Goal: Check status: Check status

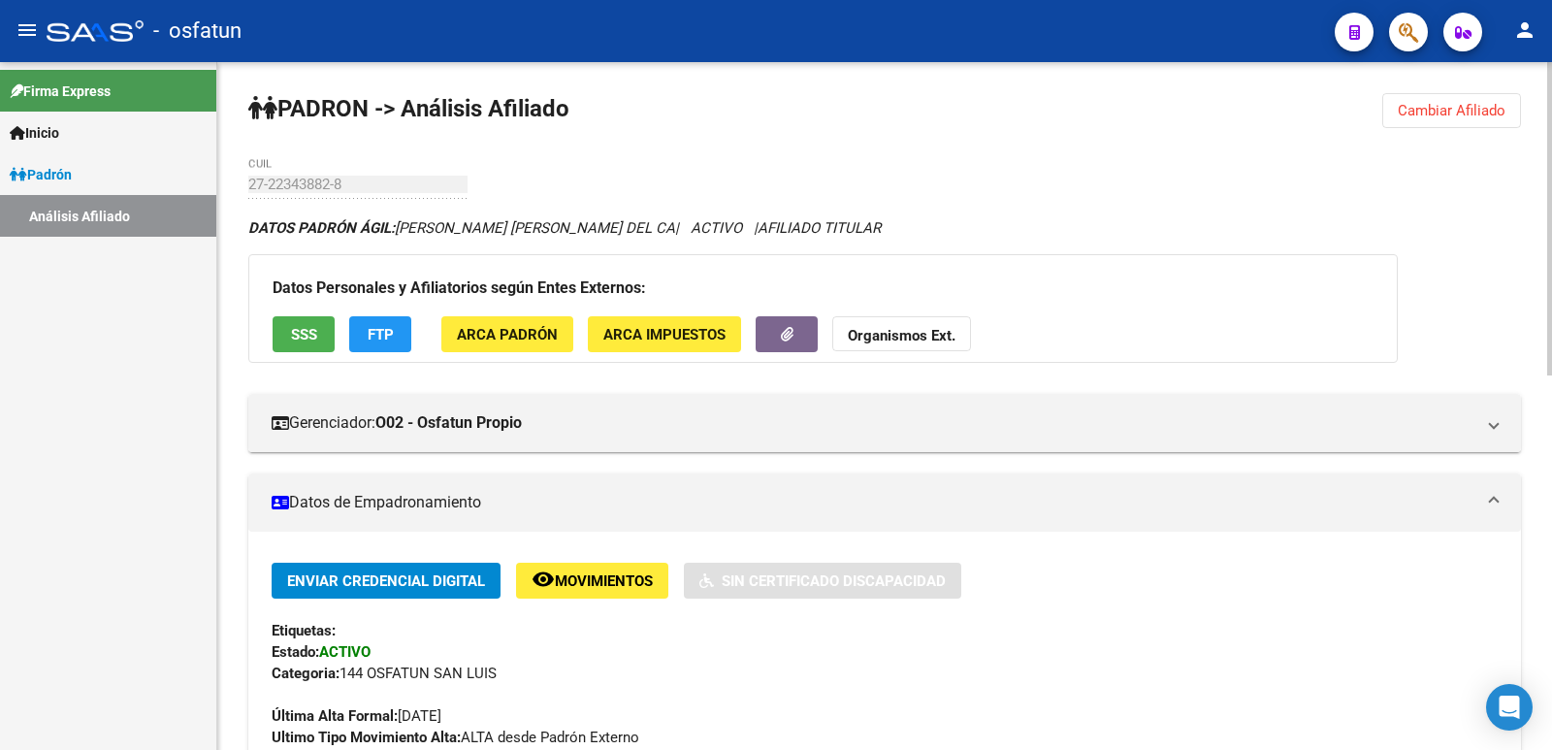
click at [1436, 107] on span "Cambiar Afiliado" at bounding box center [1452, 110] width 108 height 17
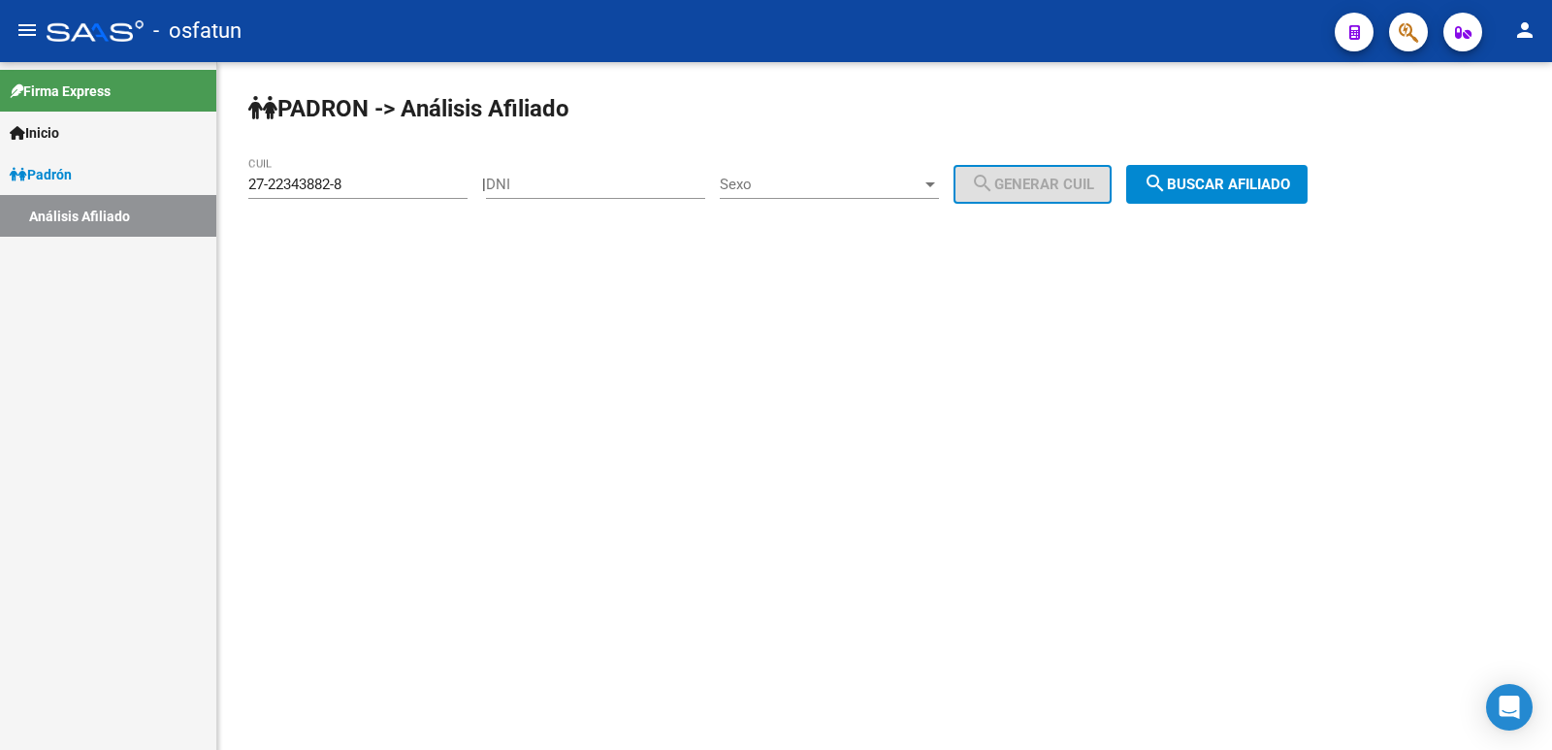
click at [659, 177] on input "DNI" at bounding box center [595, 184] width 219 height 17
paste input "24779859"
type input "24779859"
click at [853, 179] on span "Sexo" at bounding box center [821, 184] width 202 height 17
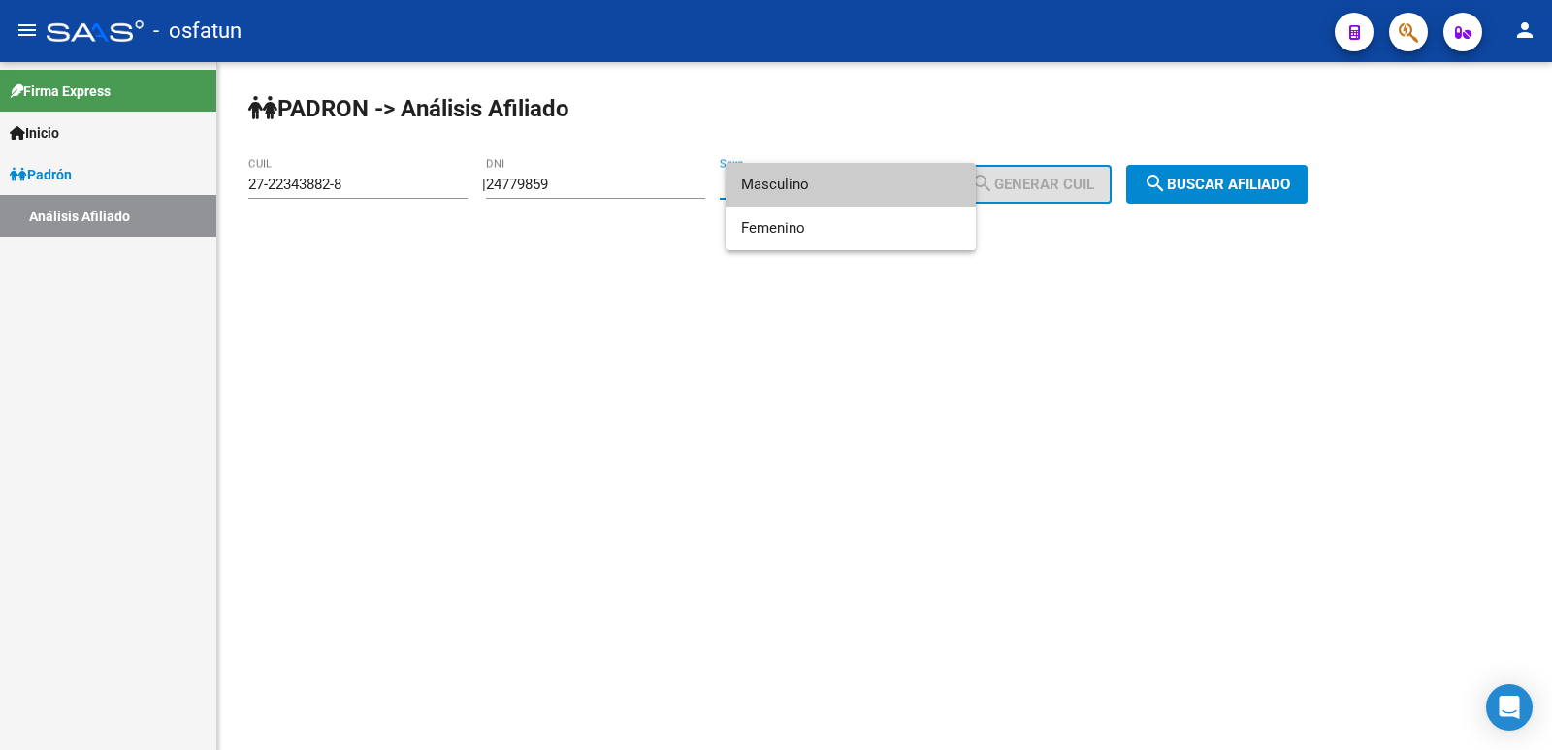
click at [801, 182] on span "Masculino" at bounding box center [850, 185] width 219 height 44
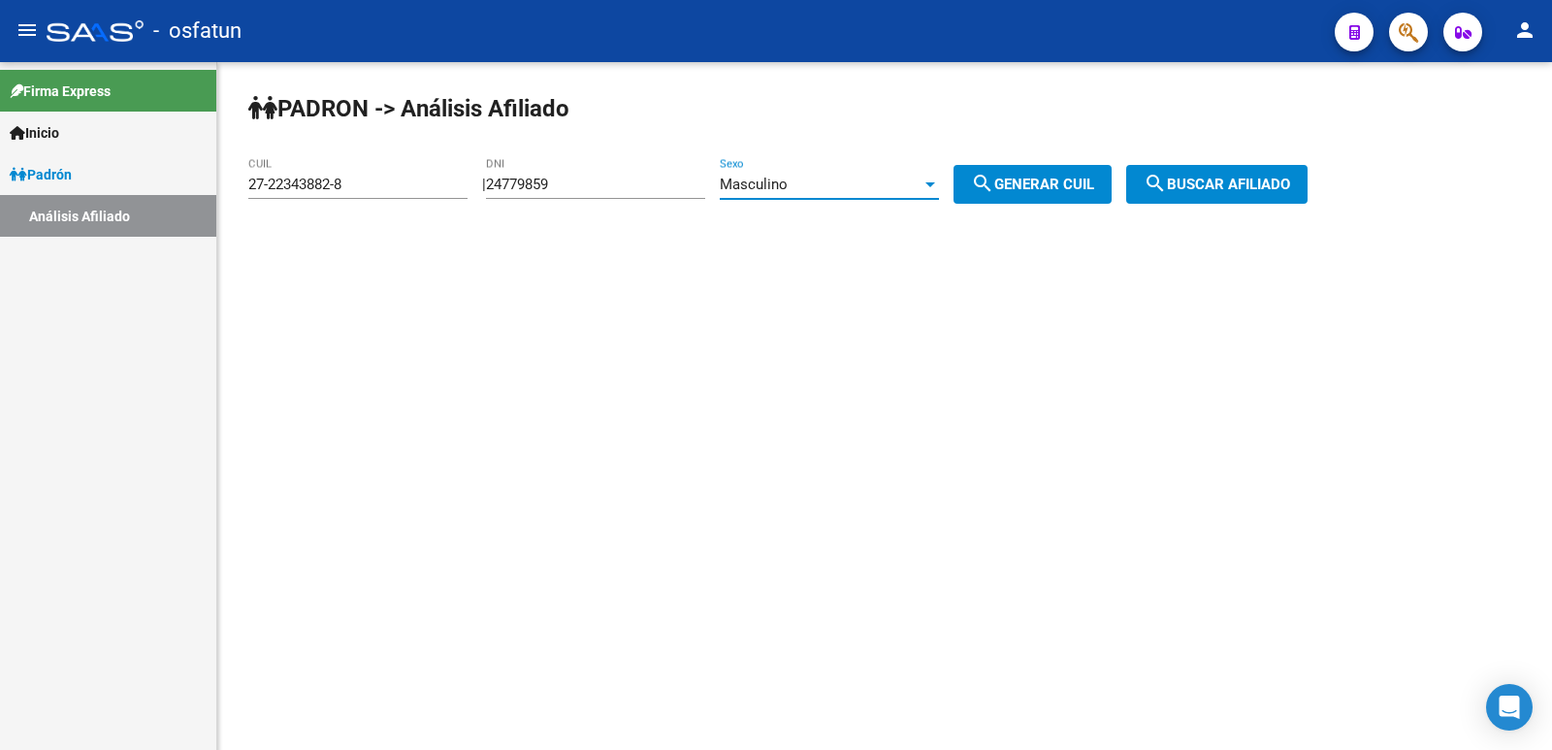
click at [994, 183] on mat-icon "search" at bounding box center [982, 183] width 23 height 23
type input "20-24779859-6"
click at [1186, 171] on button "search Buscar afiliado" at bounding box center [1216, 184] width 181 height 39
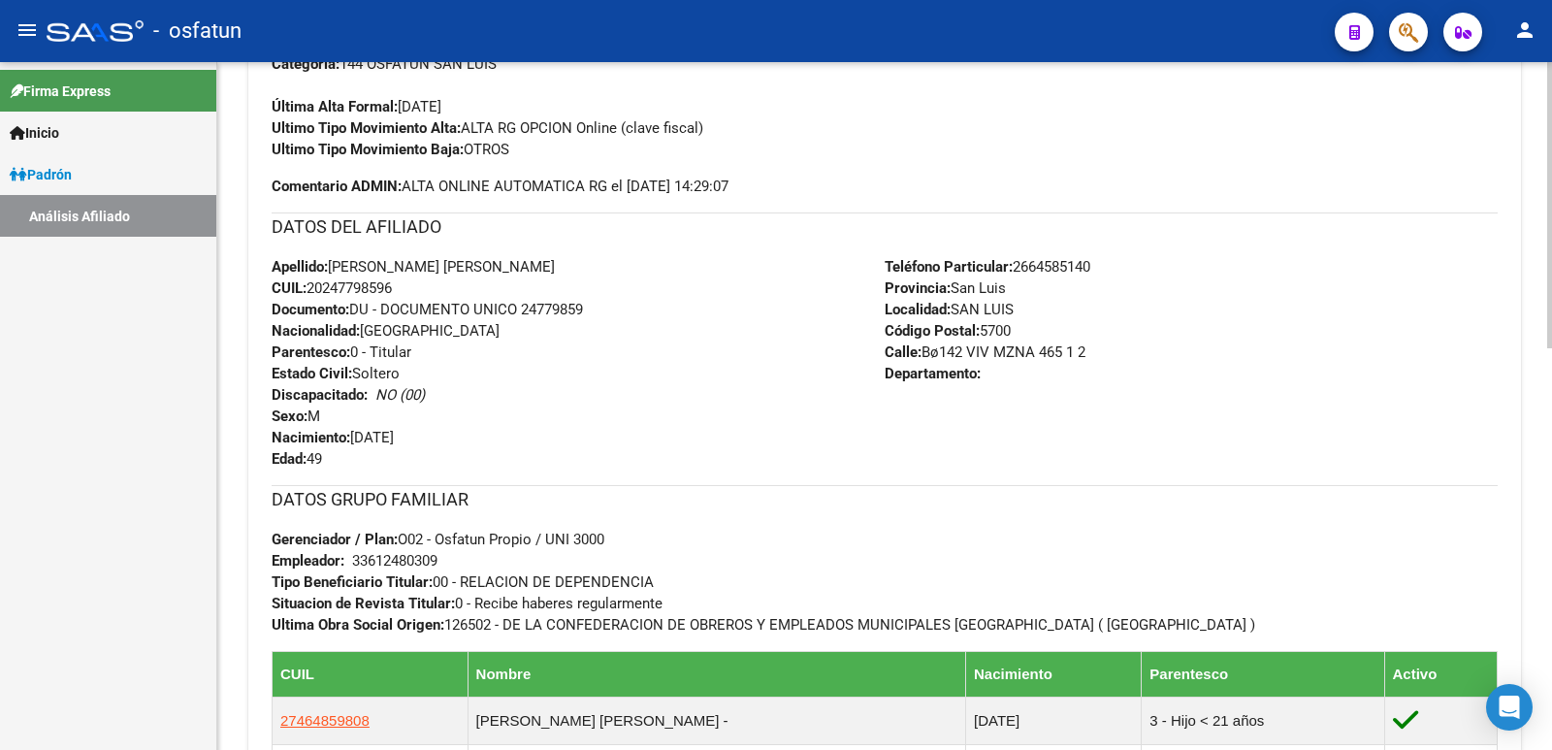
scroll to position [967, 0]
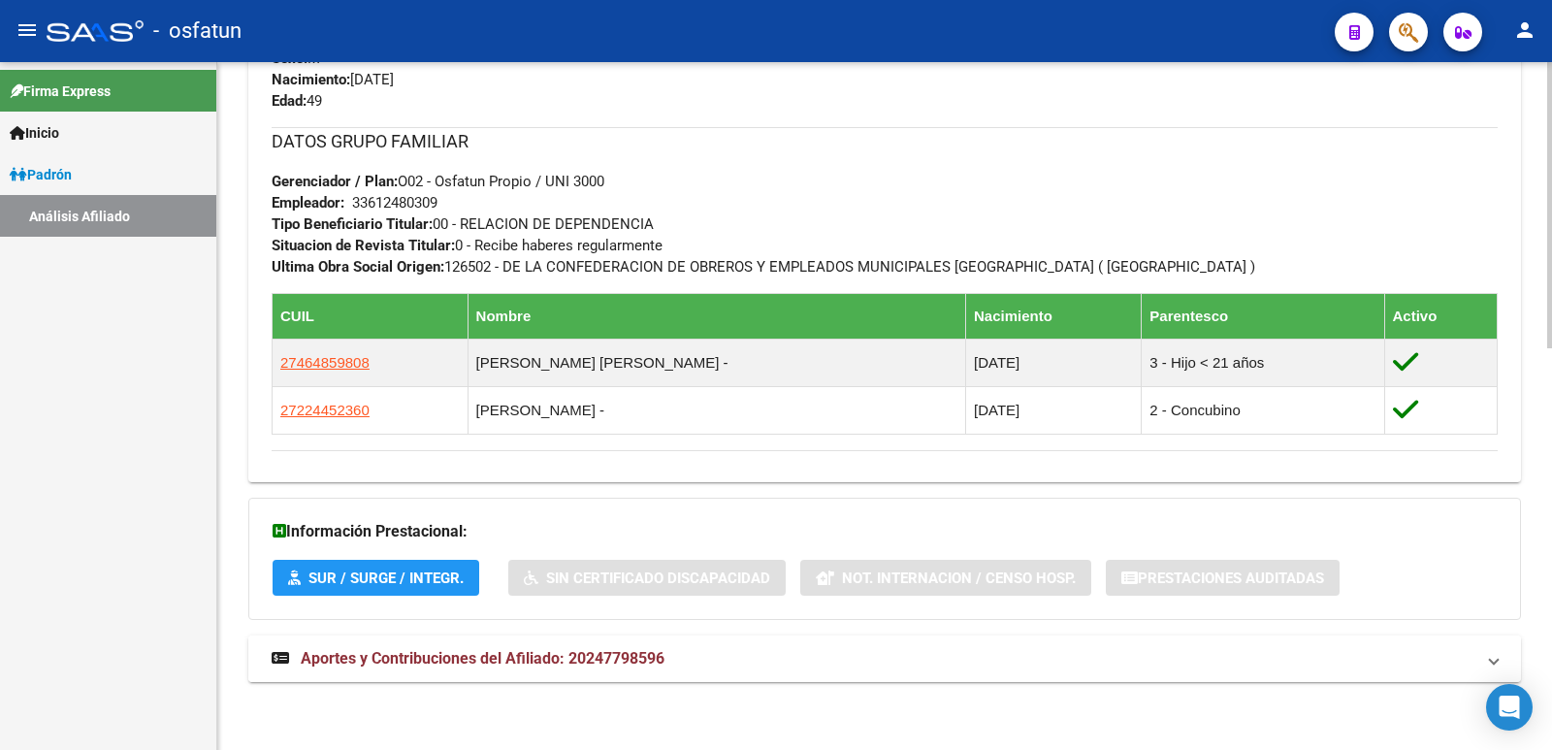
click at [629, 655] on span "Aportes y Contribuciones del Afiliado: 20247798596" at bounding box center [483, 658] width 364 height 18
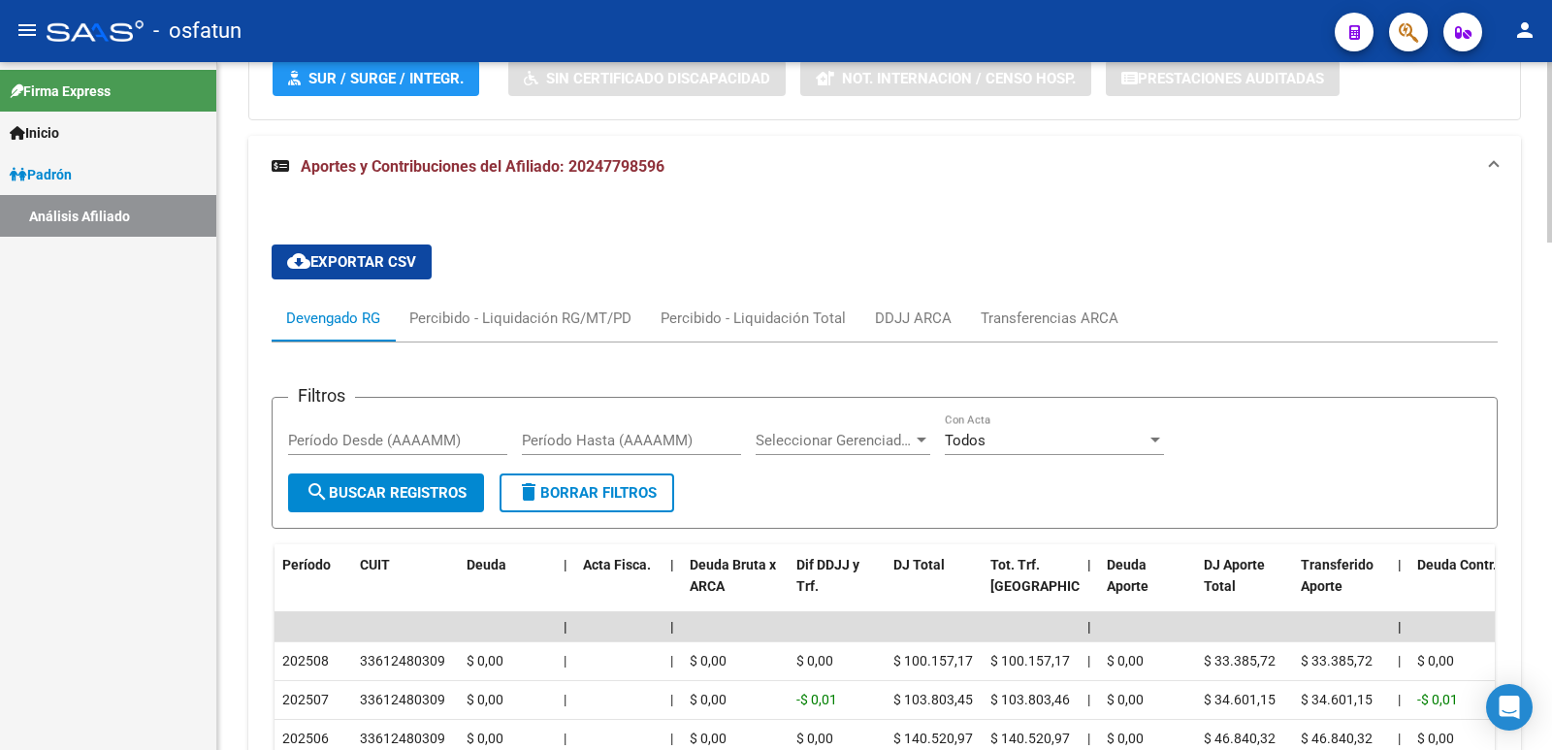
scroll to position [1855, 0]
